Goal: Task Accomplishment & Management: Complete application form

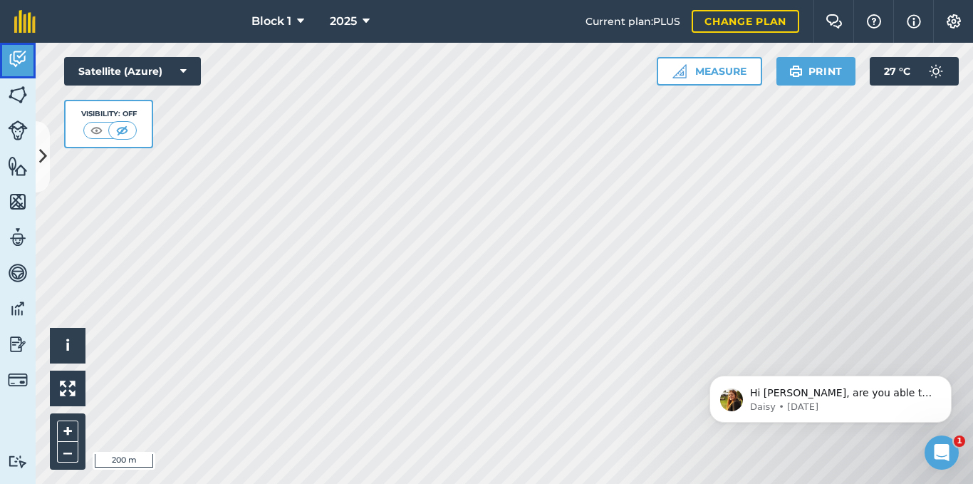
click at [20, 63] on img at bounding box center [18, 58] width 20 height 21
click at [46, 156] on icon at bounding box center [43, 156] width 8 height 25
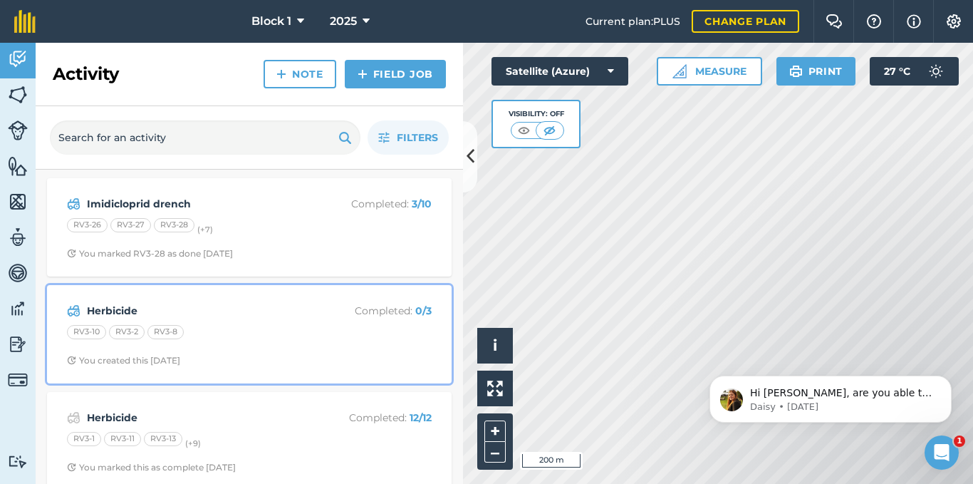
click at [277, 328] on div "RV3-10 RV3-2 RV3-8" at bounding box center [249, 334] width 365 height 19
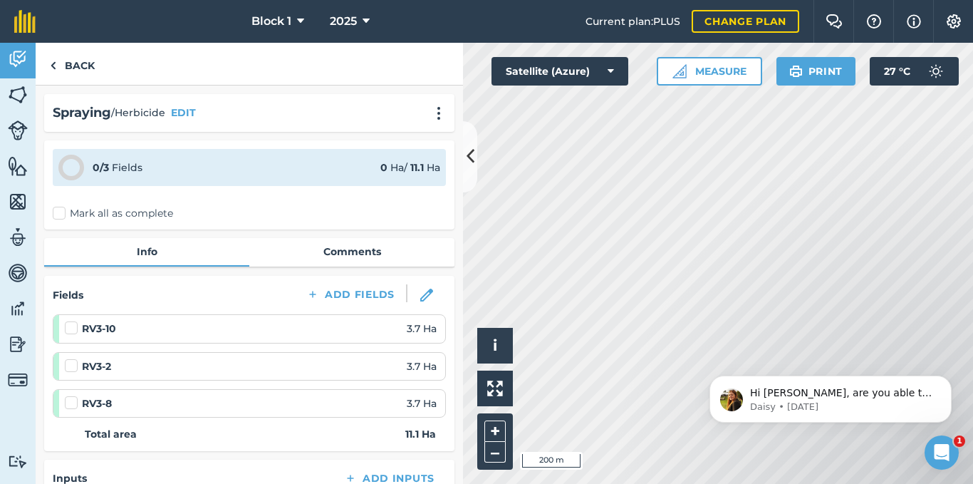
click at [66, 209] on label "Mark all as complete" at bounding box center [113, 213] width 120 height 15
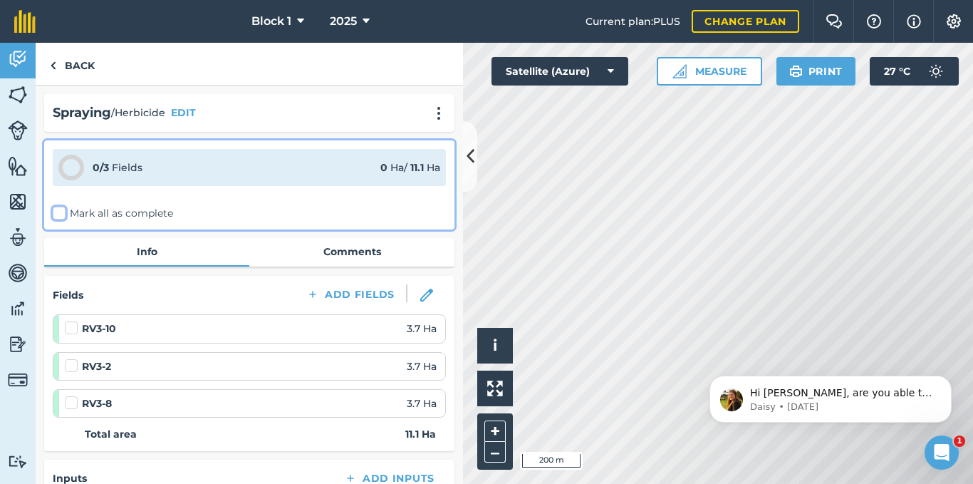
click at [62, 209] on input "Mark all as complete" at bounding box center [57, 210] width 9 height 9
checkbox input "false"
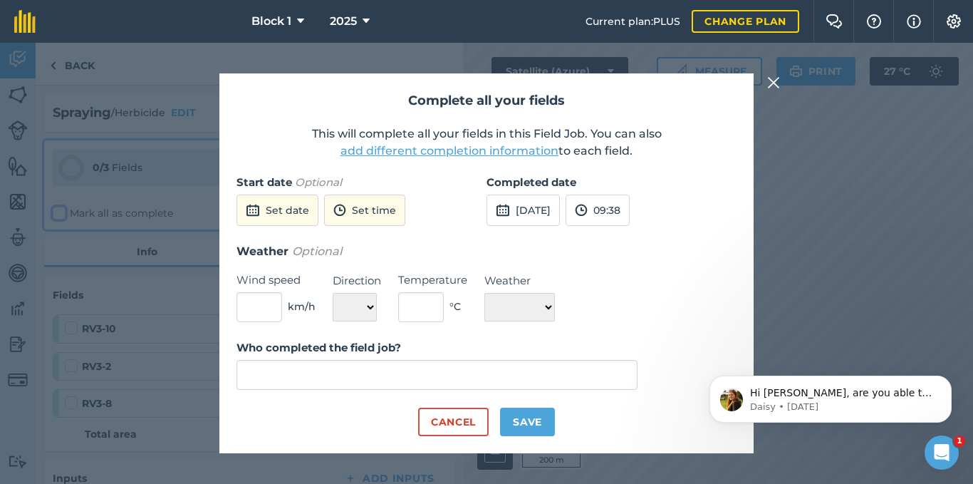
type input "[PERSON_NAME]"
click at [271, 214] on button "Set date" at bounding box center [277, 209] width 82 height 31
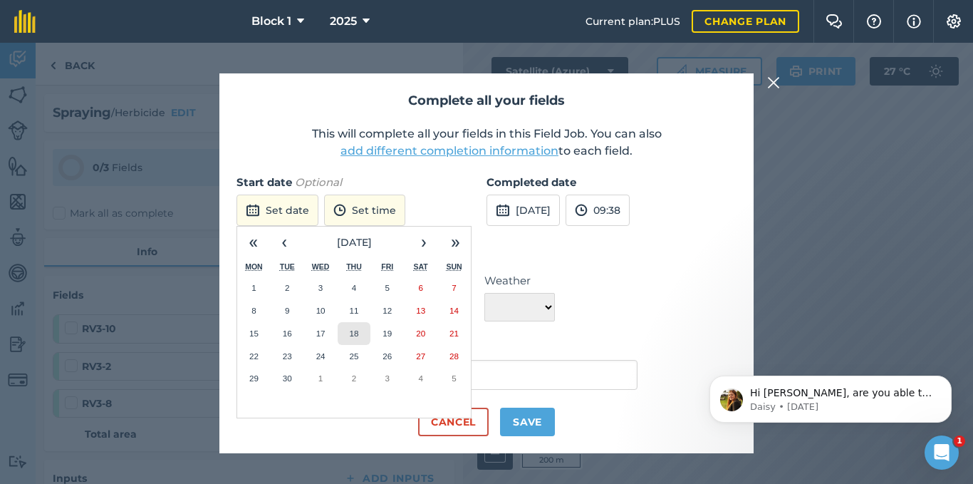
click at [355, 335] on abbr "18" at bounding box center [353, 332] width 9 height 9
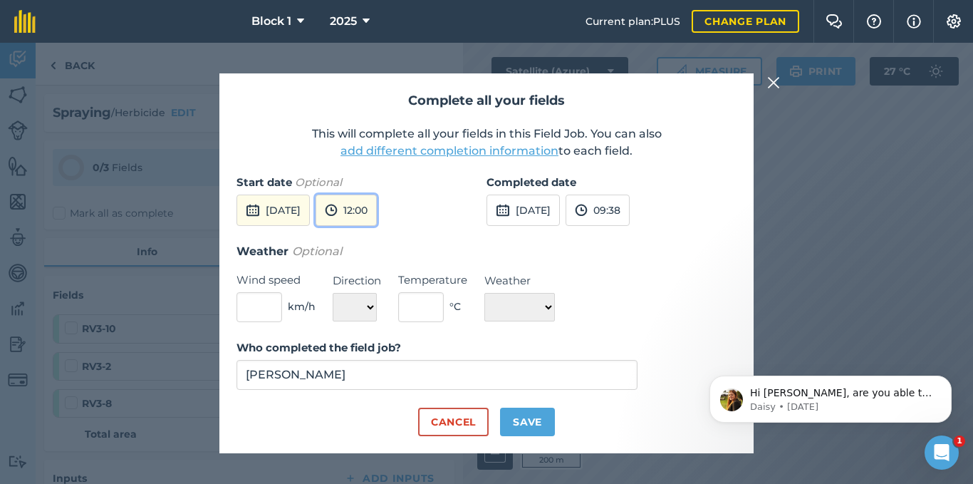
click at [377, 216] on button "12:00" at bounding box center [345, 209] width 61 height 31
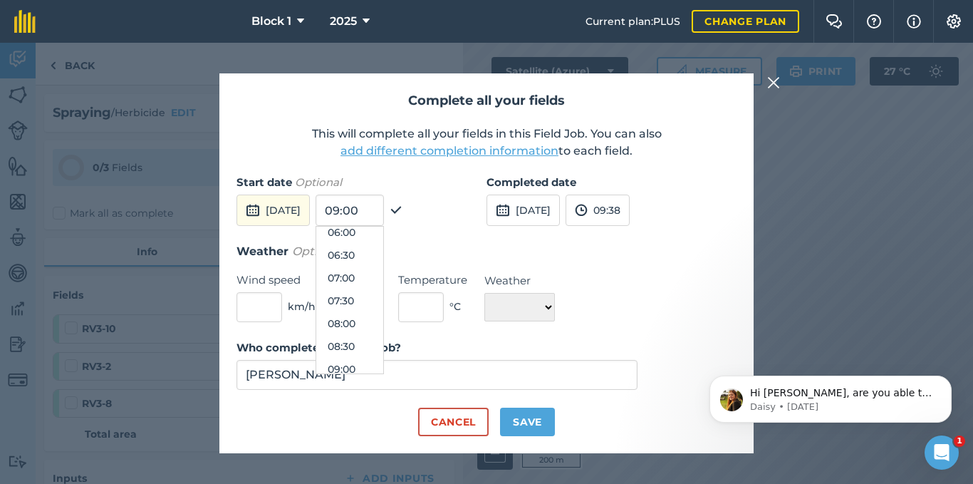
scroll to position [251, 0]
click at [382, 287] on button "06:30" at bounding box center [349, 283] width 67 height 23
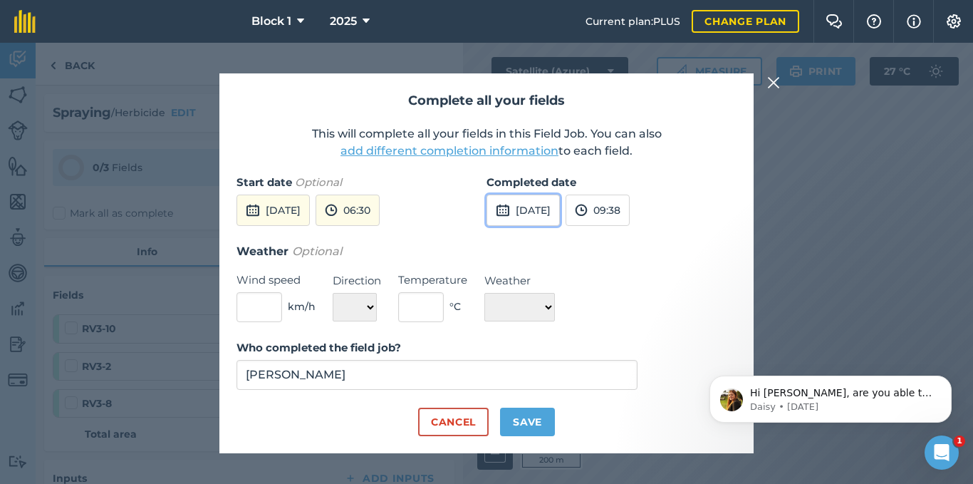
click at [553, 207] on button "[DATE]" at bounding box center [522, 209] width 73 height 31
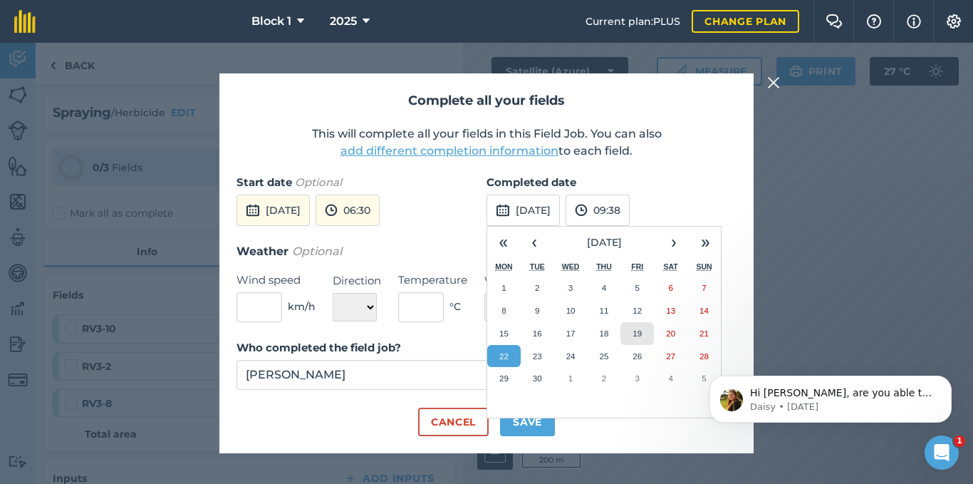
click at [646, 332] on button "19" at bounding box center [636, 333] width 33 height 23
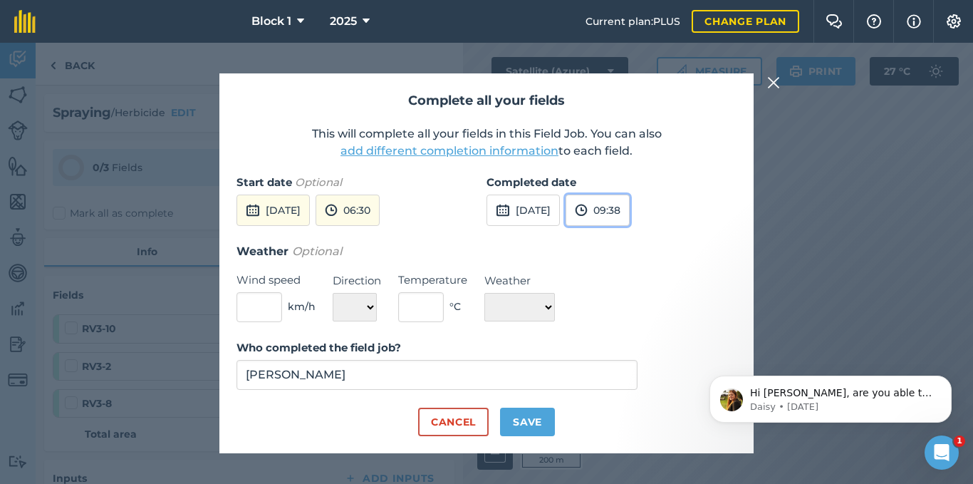
click at [630, 201] on button "09:38" at bounding box center [597, 209] width 64 height 31
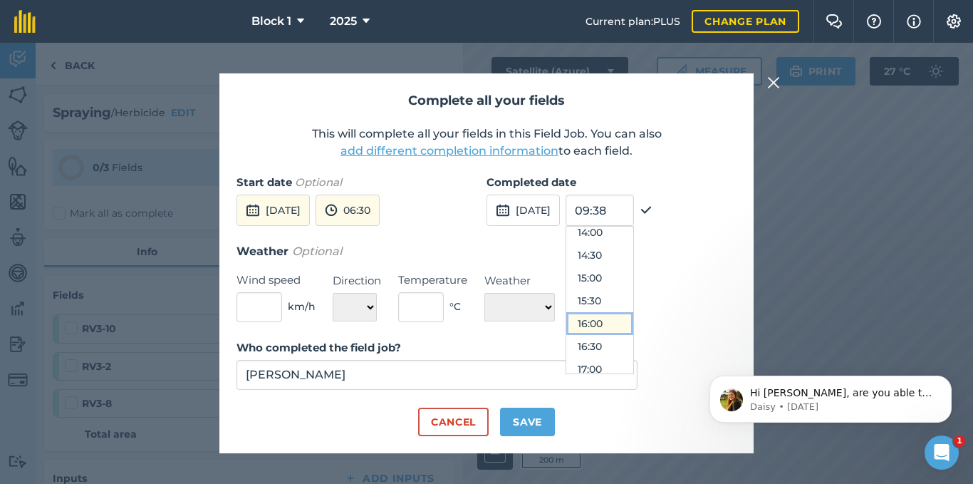
click at [631, 324] on button "16:00" at bounding box center [599, 323] width 67 height 23
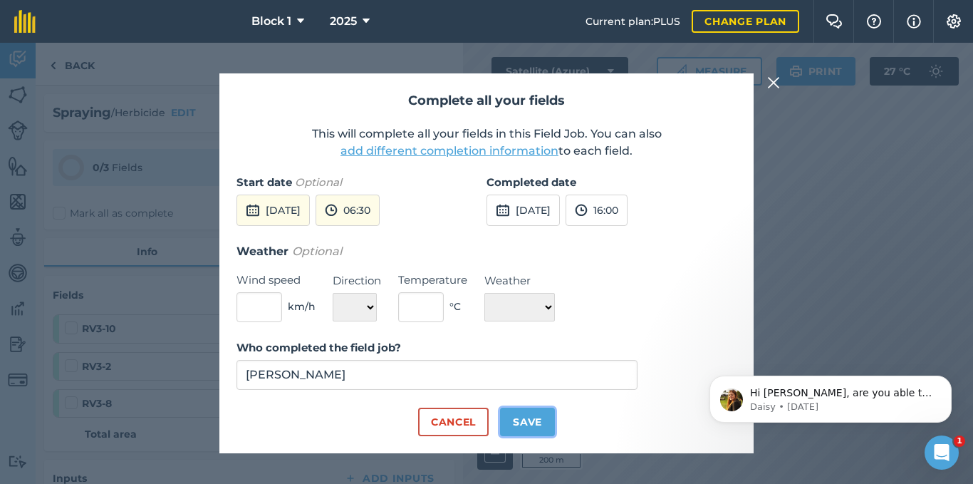
click at [530, 419] on button "Save" at bounding box center [527, 421] width 55 height 28
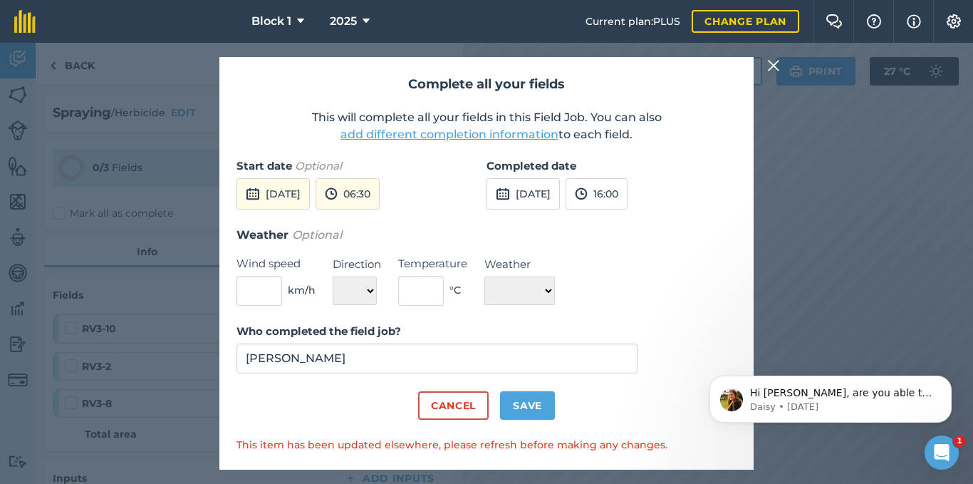
click at [853, 259] on div "Complete all your fields This will complete all your fields in this Field Job. …" at bounding box center [486, 263] width 973 height 441
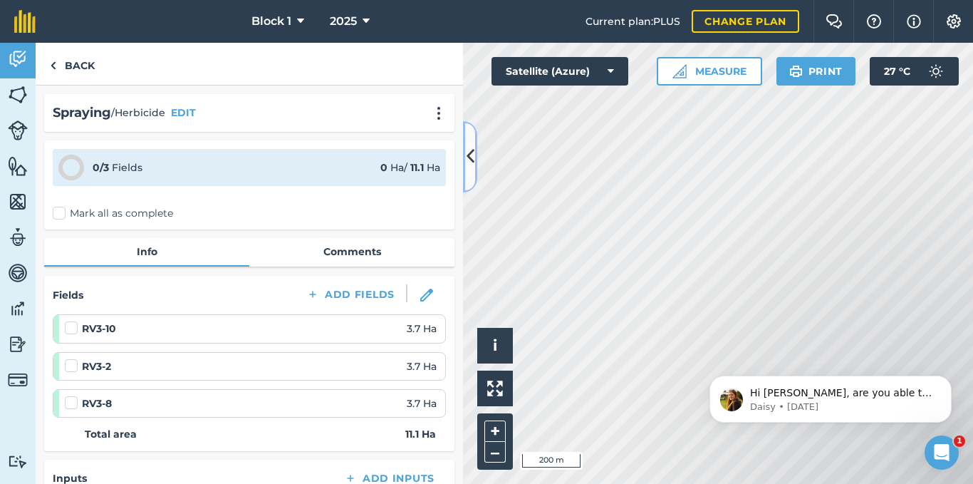
click at [472, 160] on icon at bounding box center [470, 156] width 8 height 25
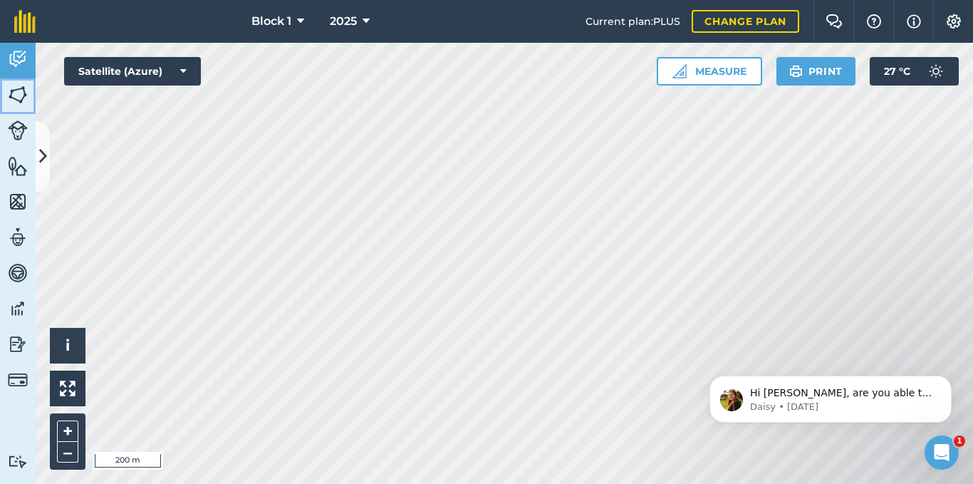
click at [28, 89] on link "Fields" at bounding box center [18, 96] width 36 height 36
click at [811, 75] on button "Print" at bounding box center [816, 71] width 80 height 28
click at [818, 71] on button "Print" at bounding box center [816, 71] width 80 height 28
click at [808, 66] on button "Print" at bounding box center [816, 71] width 80 height 28
